Goal: Navigation & Orientation: Go to known website

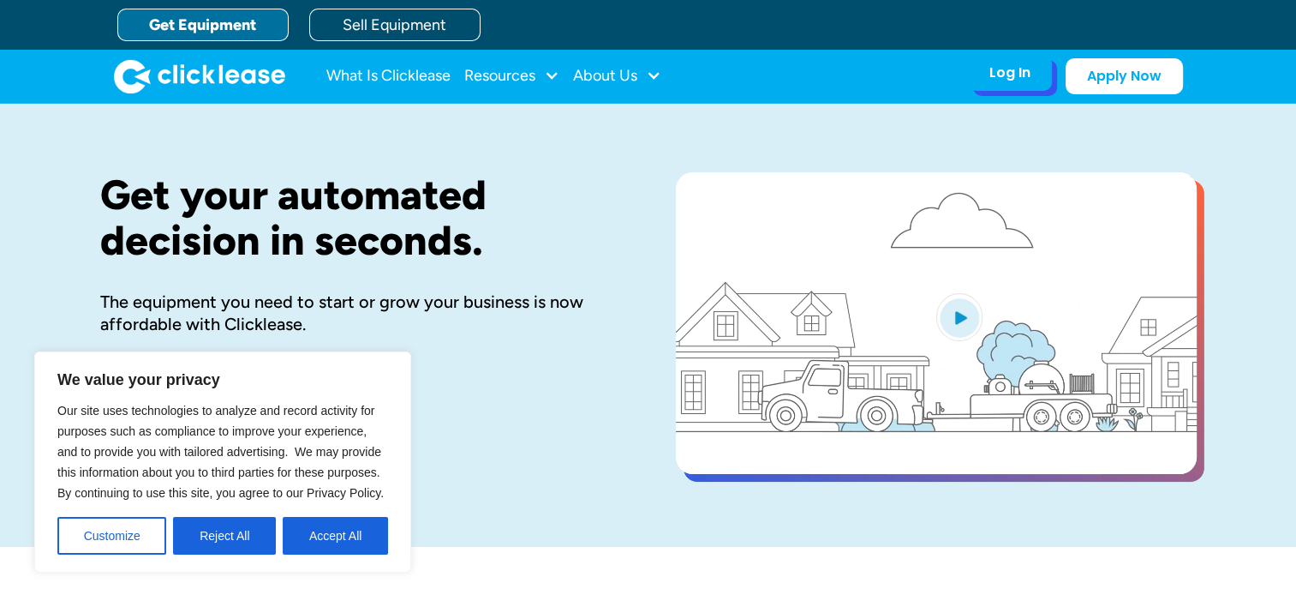
click at [1000, 80] on div "Log In" at bounding box center [1010, 72] width 41 height 17
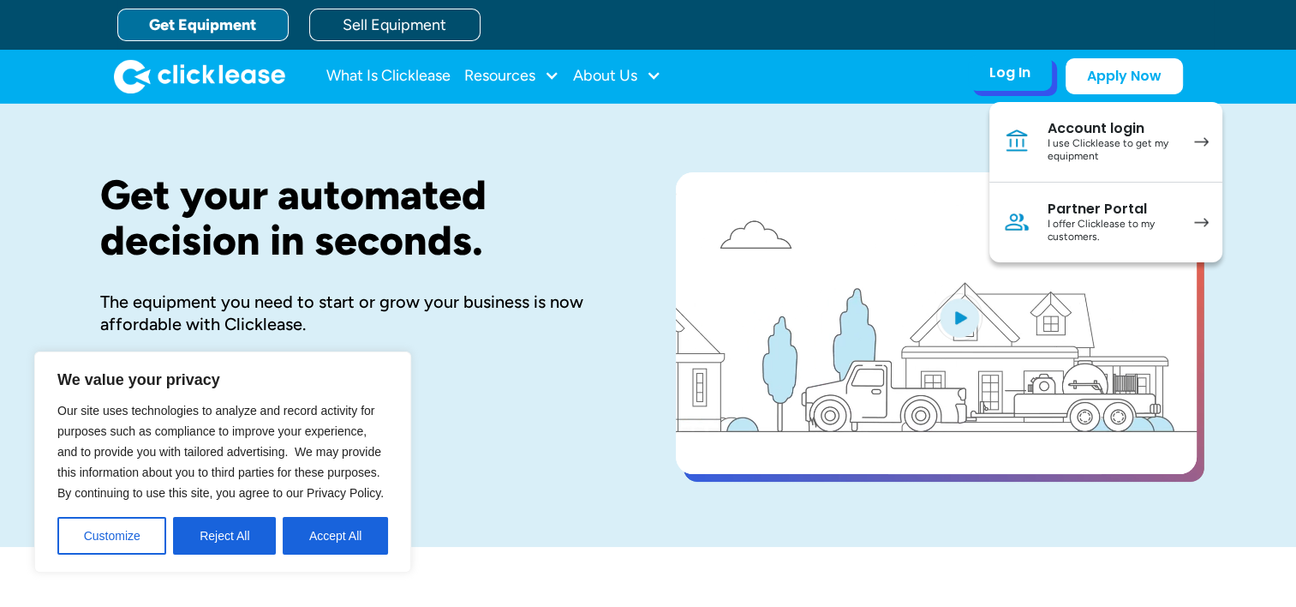
click at [1072, 146] on div "I use Clicklease to get my equipment" at bounding box center [1112, 150] width 129 height 27
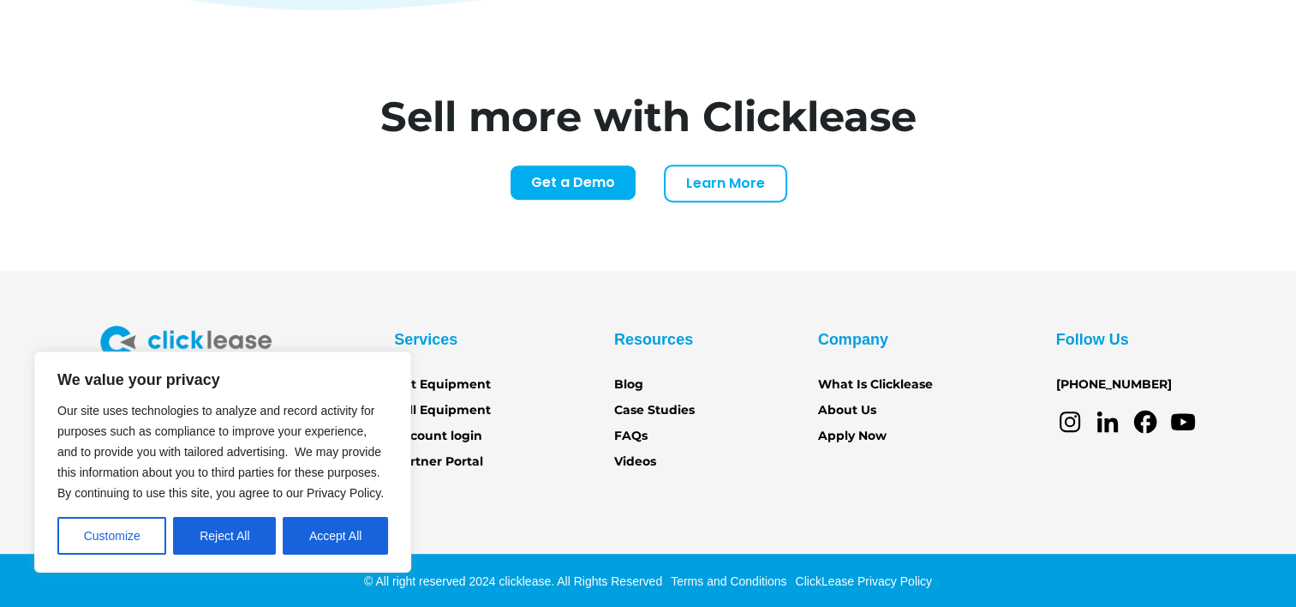
scroll to position [7149, 0]
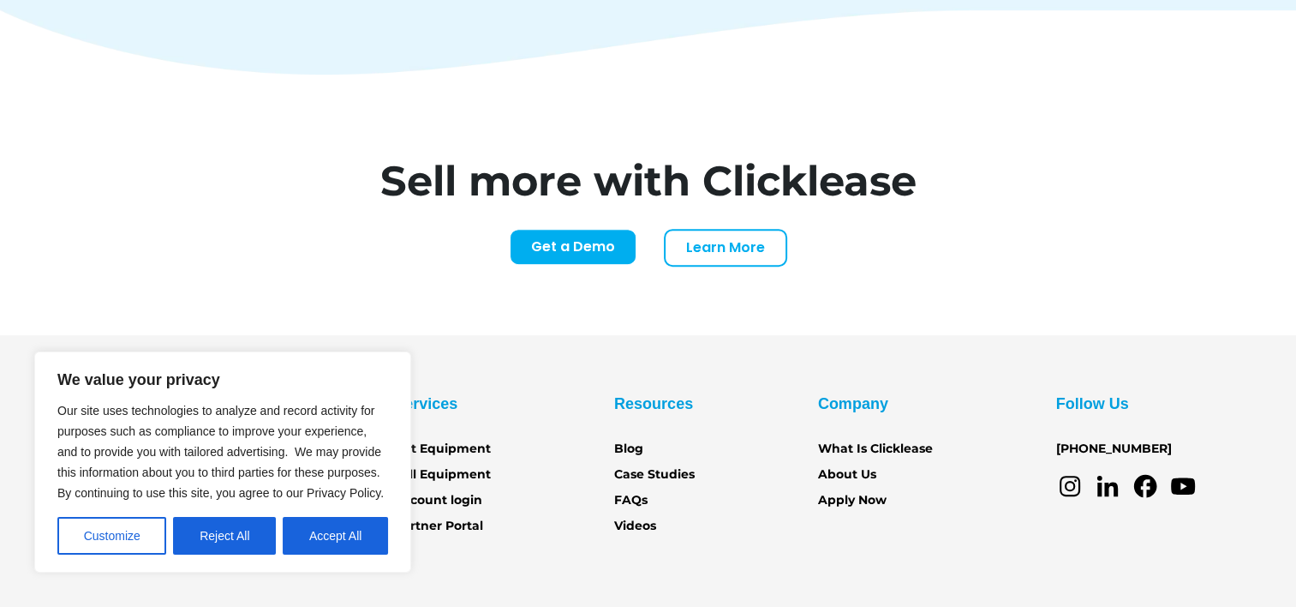
click at [848, 248] on div "Sell more with Clicklease Get a Demo Learn More Name* Email* Company Name* Webs…" at bounding box center [648, 205] width 1097 height 260
